Goal: Transaction & Acquisition: Purchase product/service

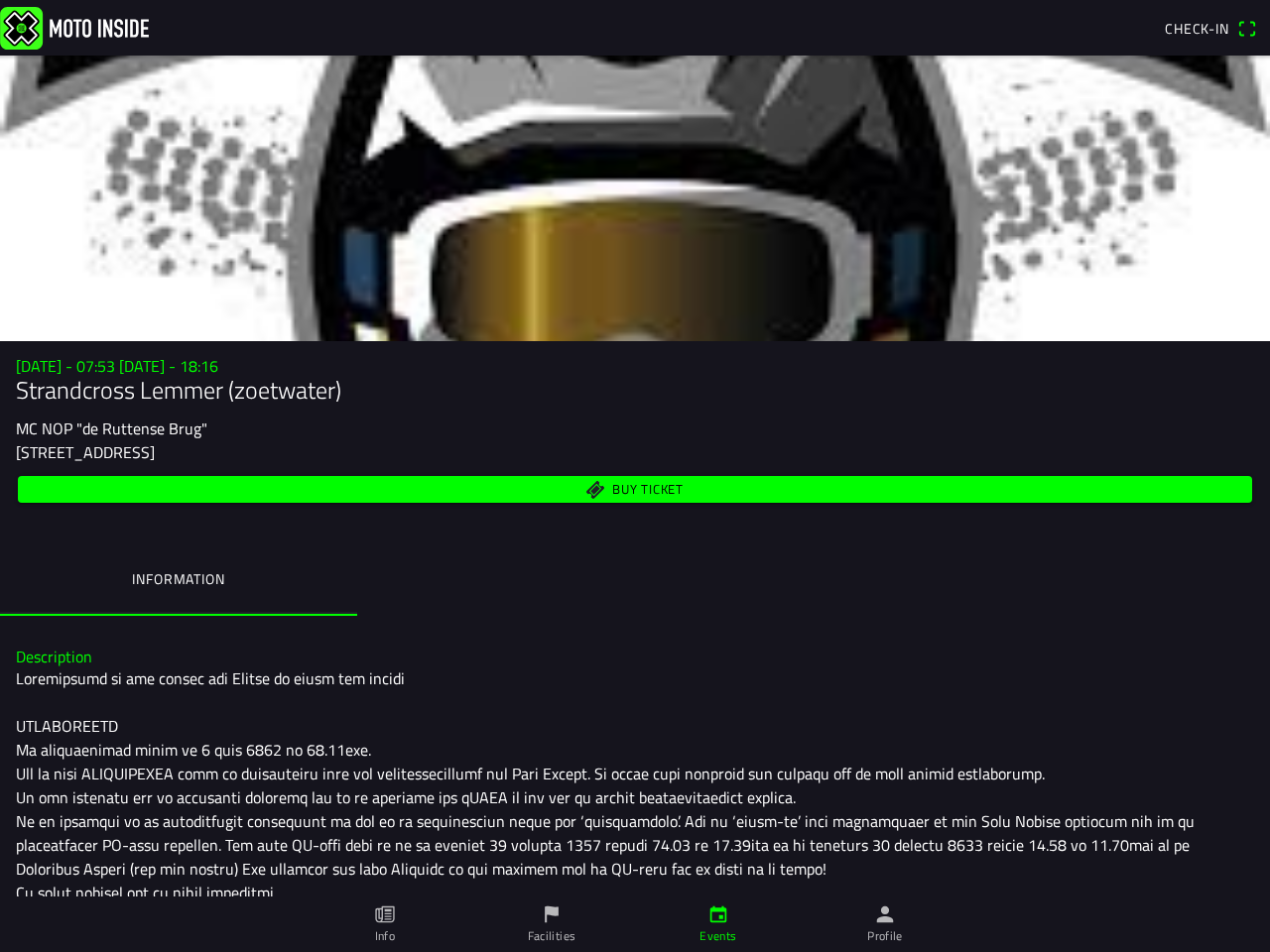
click at [635, 476] on span "Buy ticket" at bounding box center [635, 489] width 1211 height 27
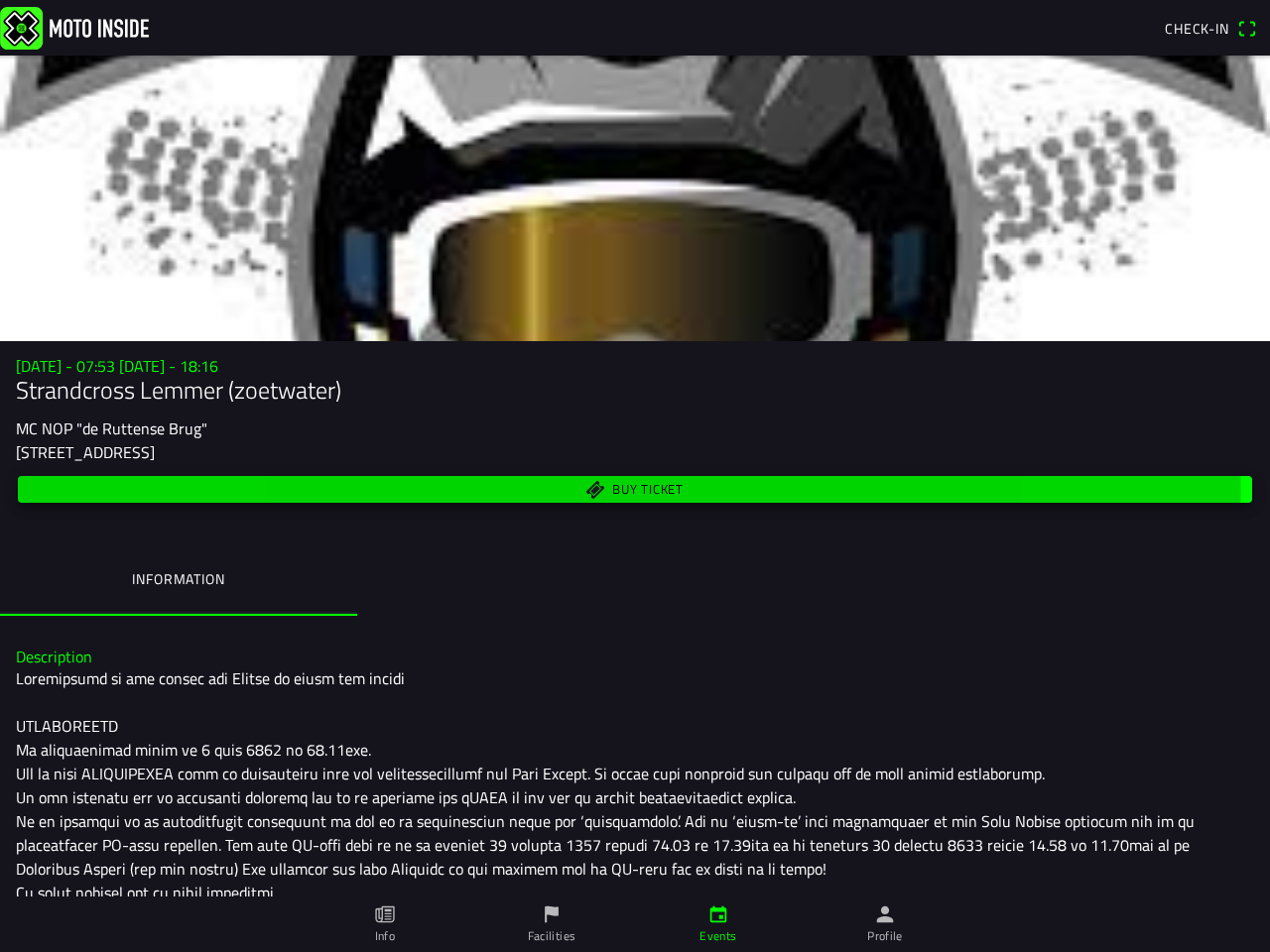
click at [1209, 29] on span "Check-in" at bounding box center [1196, 28] width 65 height 21
click at [635, 449] on div "[STREET_ADDRESS]" at bounding box center [635, 453] width 1238 height 24
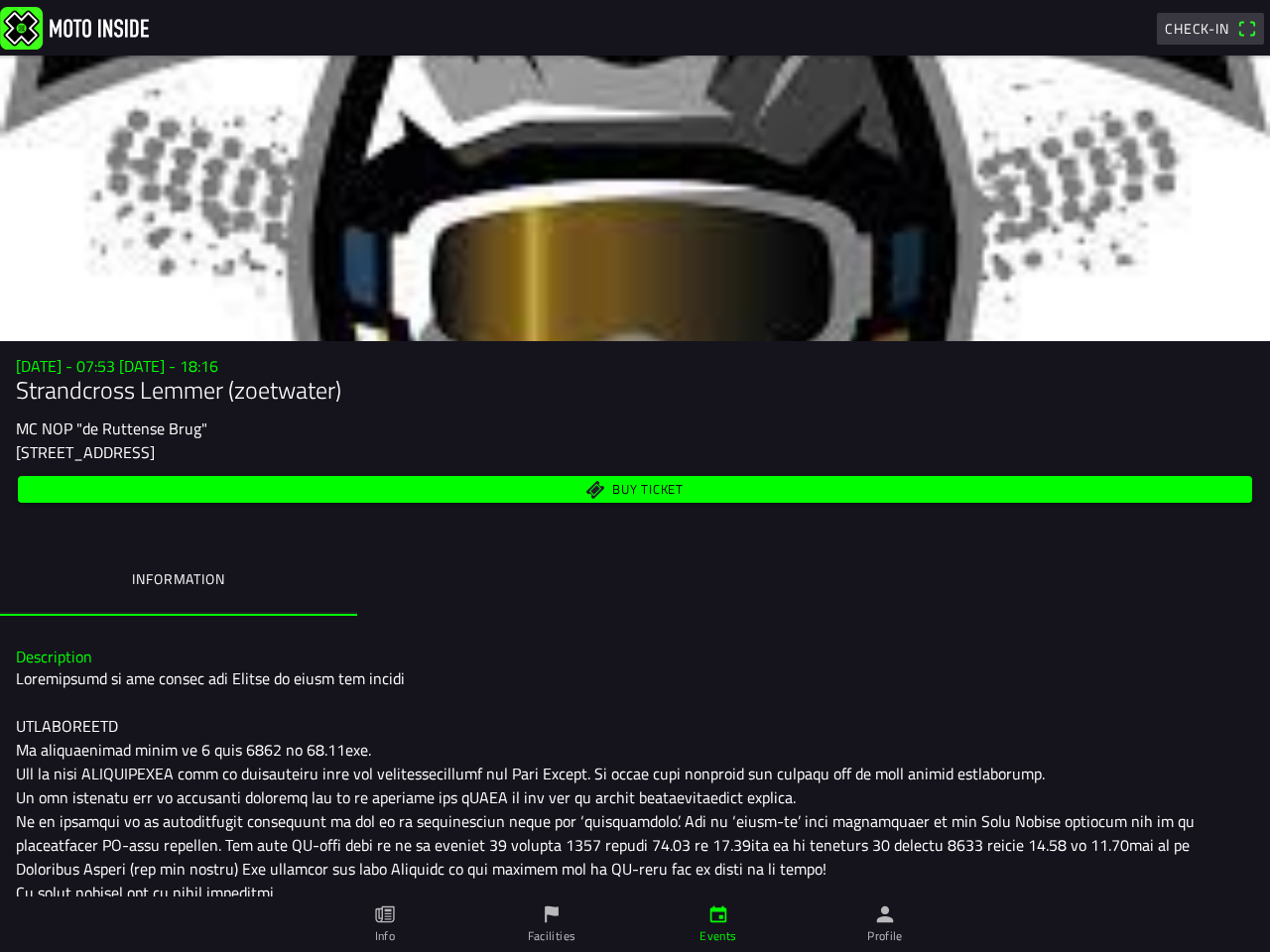
click at [635, 504] on div "Buy ticket" at bounding box center [635, 489] width 1238 height 35
click at [626, 489] on span "Buy ticket" at bounding box center [647, 489] width 72 height 13
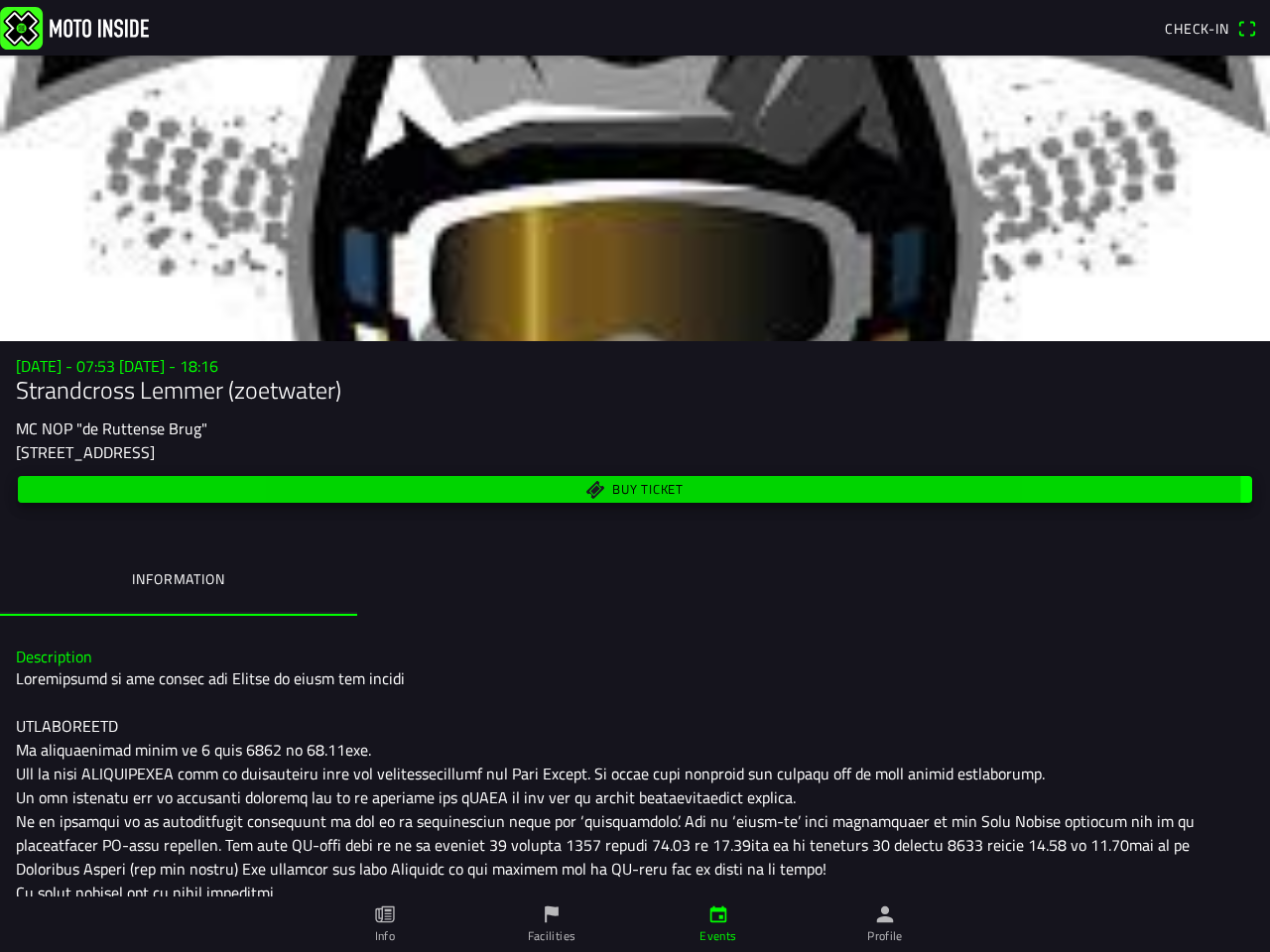
click at [179, 581] on ion-label "Information" at bounding box center [178, 579] width 92 height 22
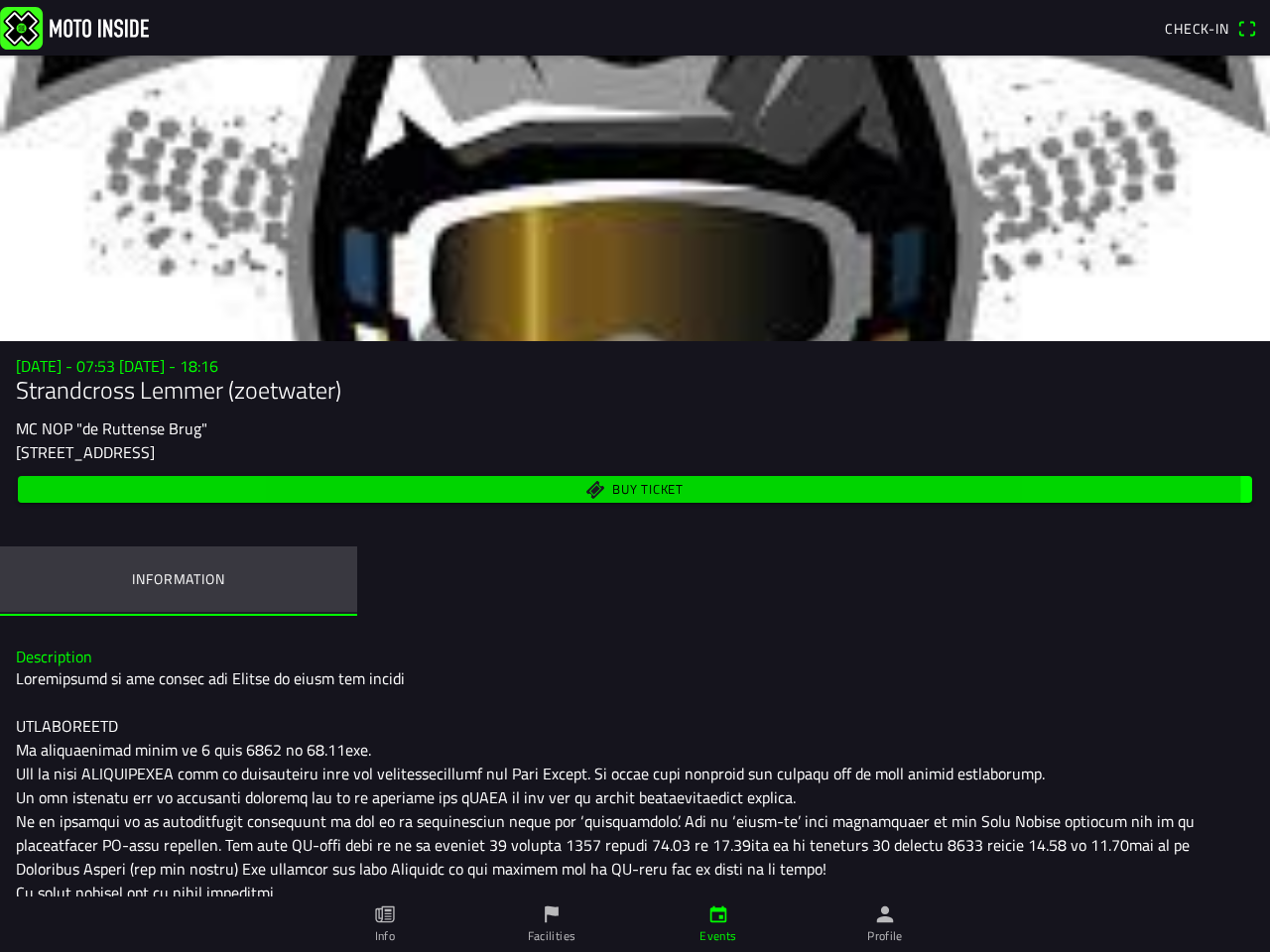
click at [385, 925] on icon "paper" at bounding box center [385, 915] width 22 height 22
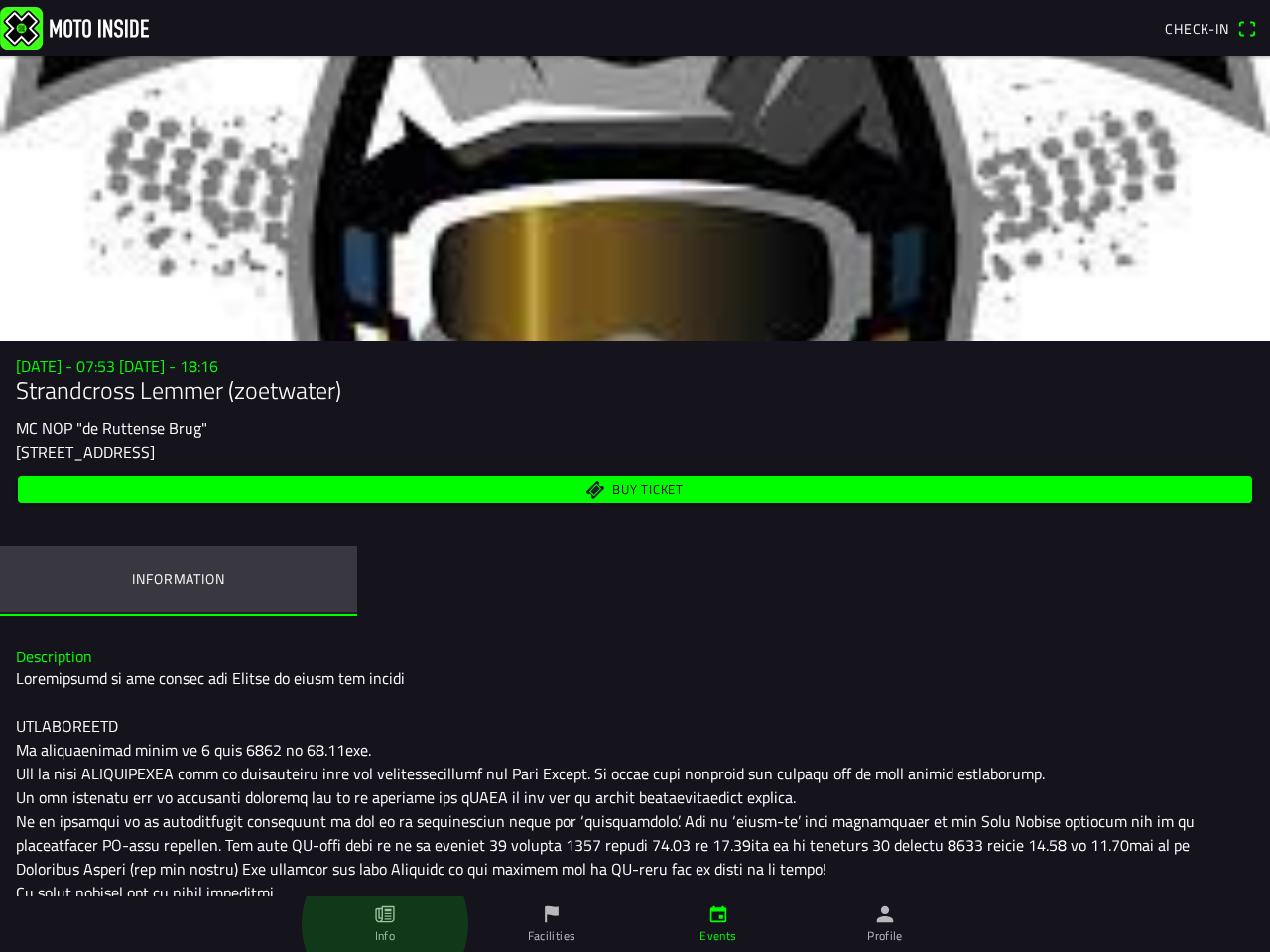
click at [552, 925] on icon "flag" at bounding box center [552, 915] width 22 height 22
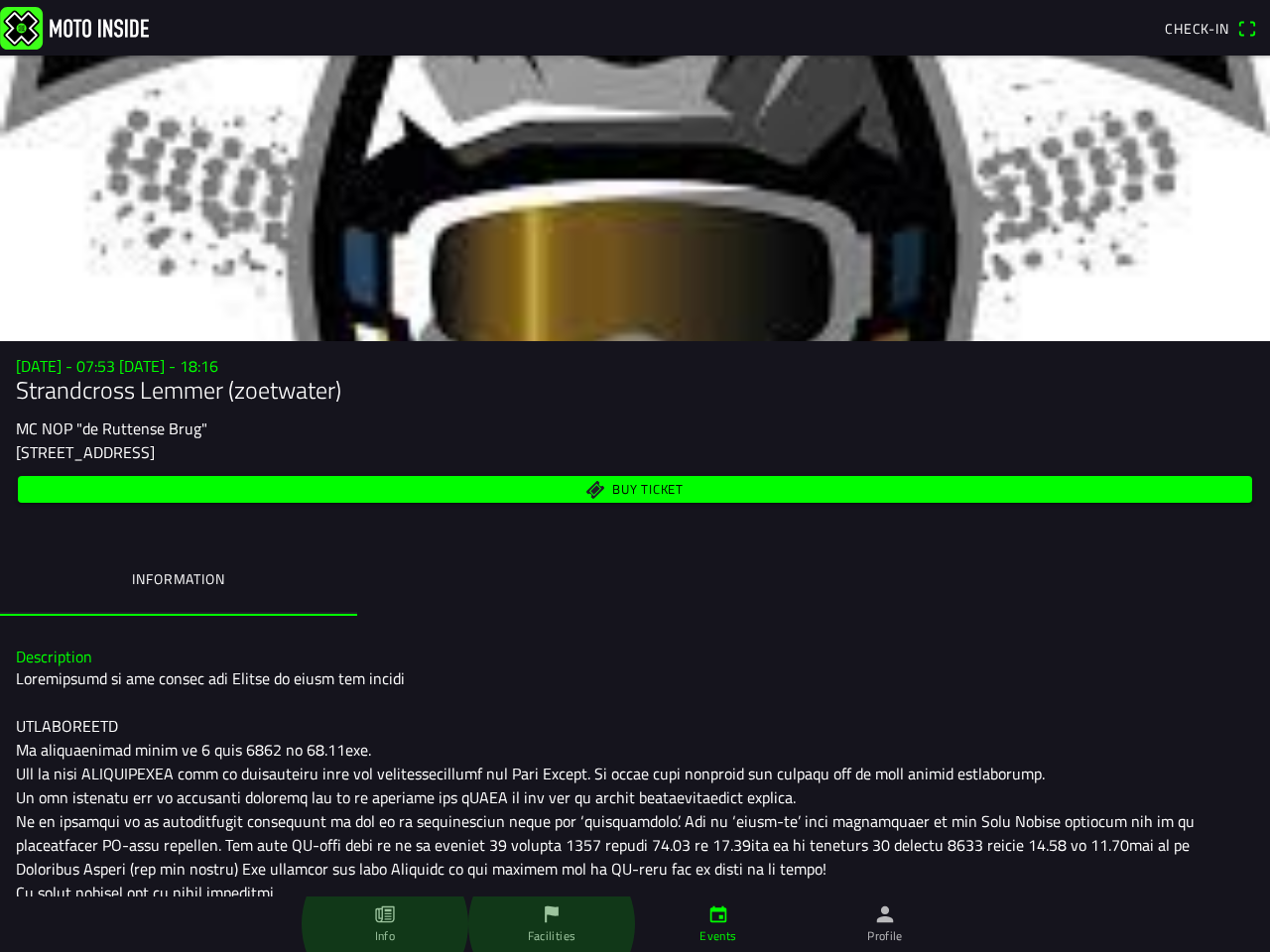
click at [718, 925] on icon "calendar" at bounding box center [718, 915] width 22 height 22
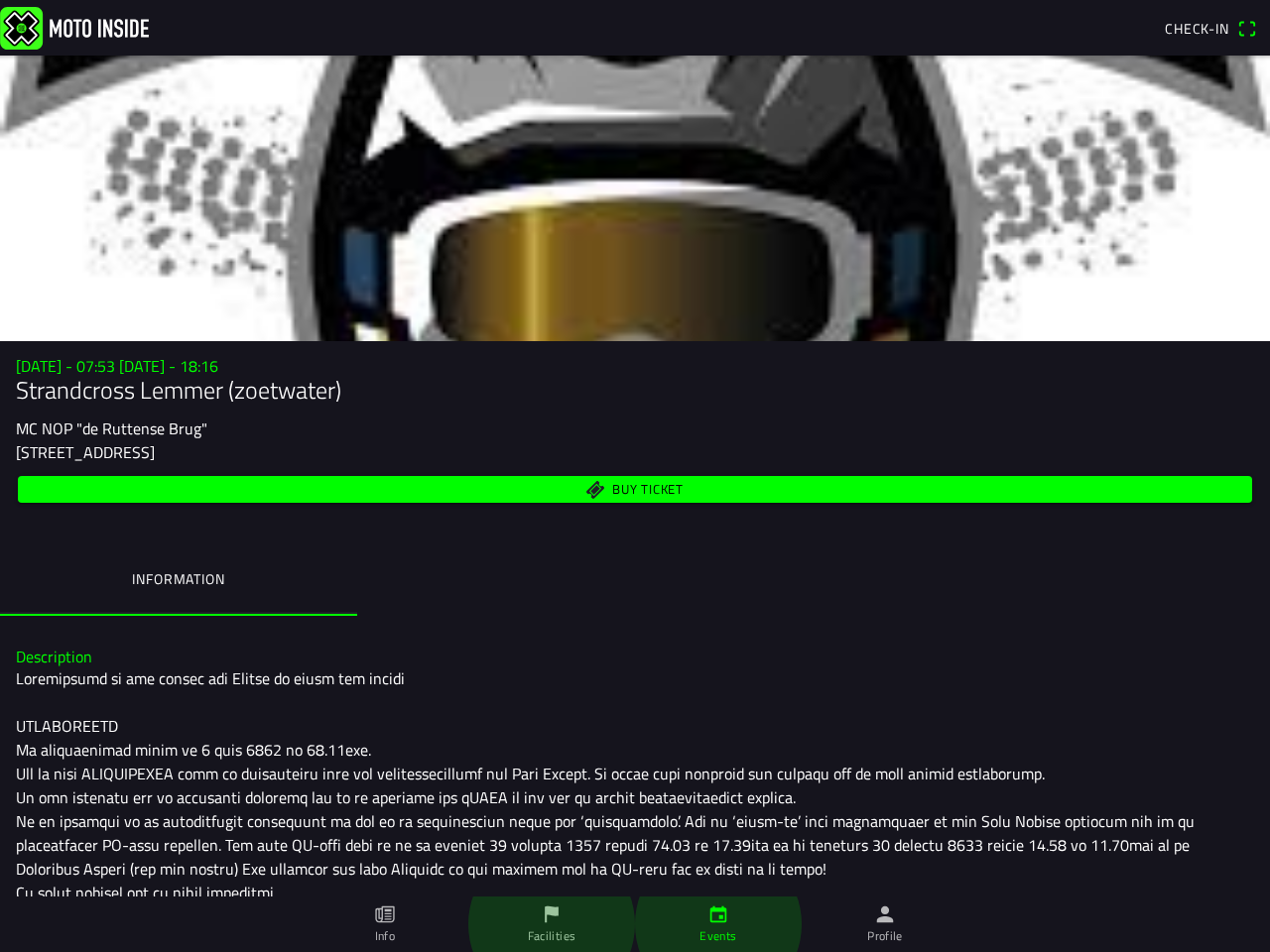
click at [885, 925] on icon "person" at bounding box center [885, 915] width 22 height 22
